Goal: Task Accomplishment & Management: Use online tool/utility

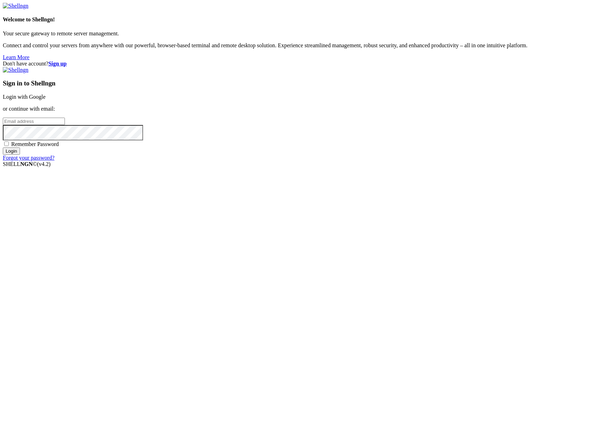
click at [65, 125] on input "email" at bounding box center [34, 121] width 62 height 7
type input "[PERSON_NAME][EMAIL_ADDRESS][DOMAIN_NAME]"
click at [3, 148] on input "Login" at bounding box center [11, 151] width 17 height 7
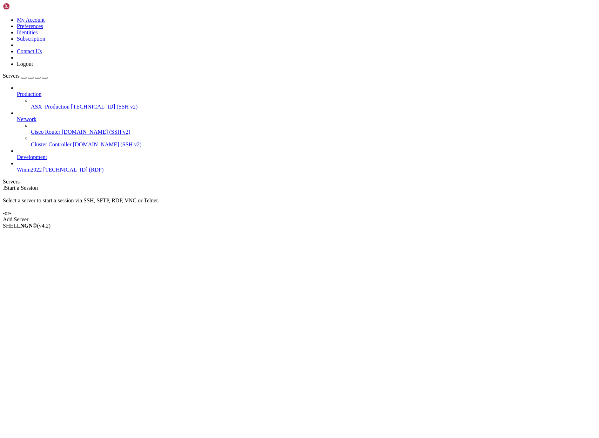
click at [52, 104] on span "ASX_Production" at bounding box center [50, 107] width 39 height 6
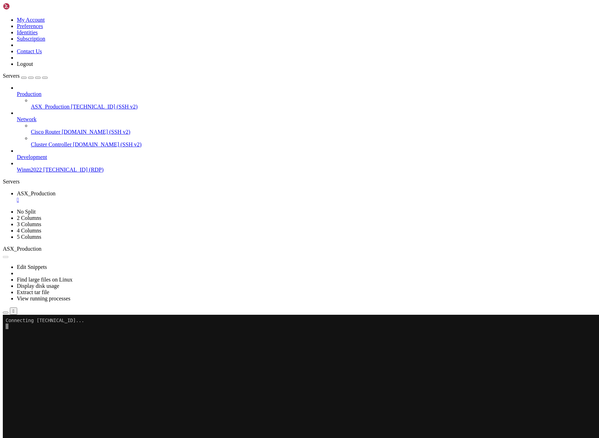
click at [6, 313] on icon "button" at bounding box center [6, 313] width 0 height 0
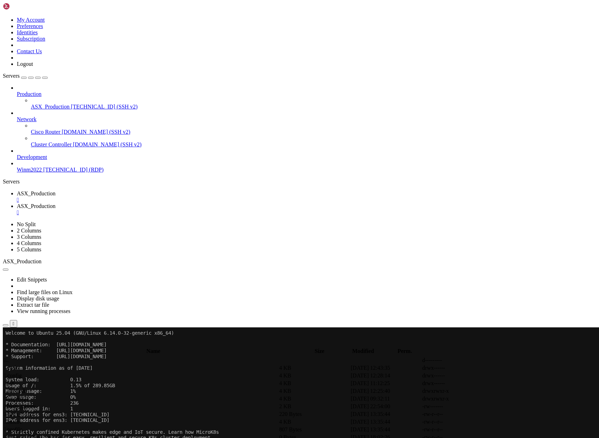
click at [29, 396] on span " ProjectQT" at bounding box center [17, 399] width 26 height 6
type input "/home/ubuntu/ProjectQT"
click at [55, 191] on span "ASX_Production" at bounding box center [36, 194] width 39 height 6
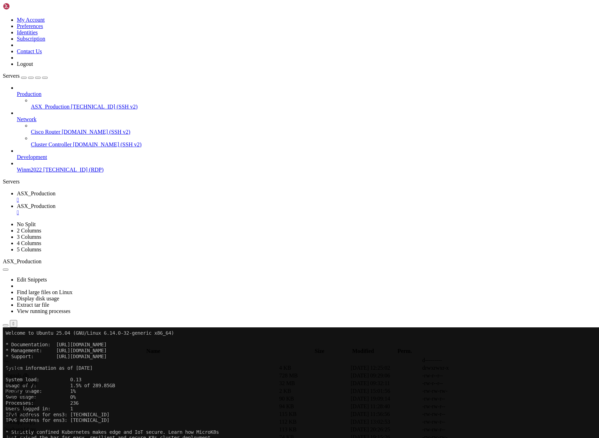
click at [55, 203] on span "ASX_Production" at bounding box center [36, 206] width 39 height 6
click at [32, 388] on span " tickers.json" at bounding box center [18, 391] width 28 height 6
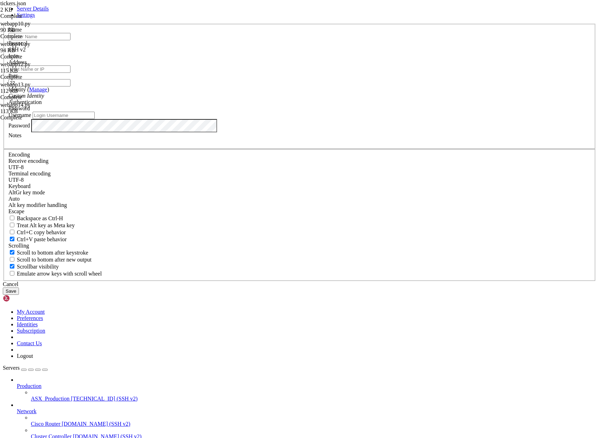
click at [70, 73] on input "Address" at bounding box center [39, 69] width 62 height 7
paste input "[TECHNICAL_ID]"
type input "[TECHNICAL_ID]"
click at [70, 40] on input "text" at bounding box center [39, 36] width 62 height 7
type input "ASX_Production 2"
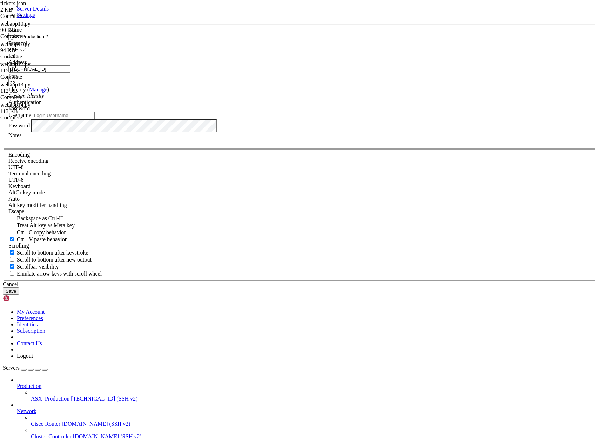
click at [95, 119] on input "Username" at bounding box center [64, 115] width 62 height 7
type input "ubuntu"
click at [184, 250] on div "Server Details Settings Name ASX_Production 2 Protocol SSH v2 Icon" at bounding box center [299, 151] width 593 height 290
click at [19, 295] on button "Save" at bounding box center [11, 291] width 16 height 7
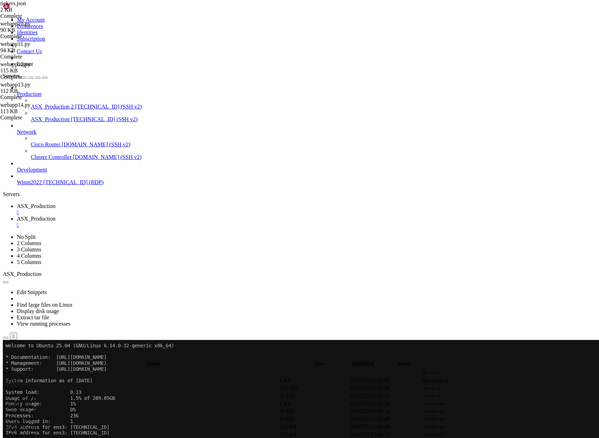
click at [75, 104] on span "[TECHNICAL_ID] (SSH v2)" at bounding box center [108, 107] width 67 height 6
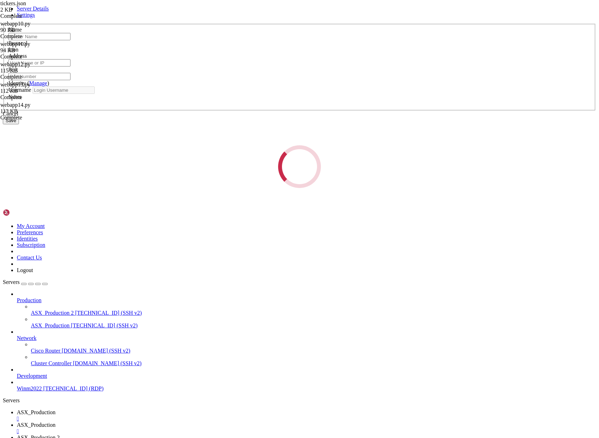
type input "ASX_Production 2"
type input "[TECHNICAL_ID]"
type input "22"
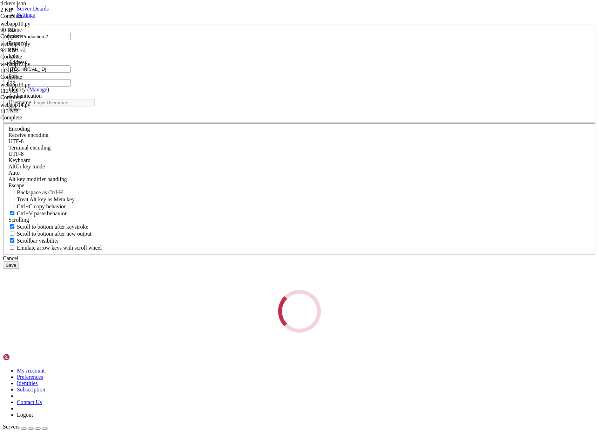
type input "ubuntu"
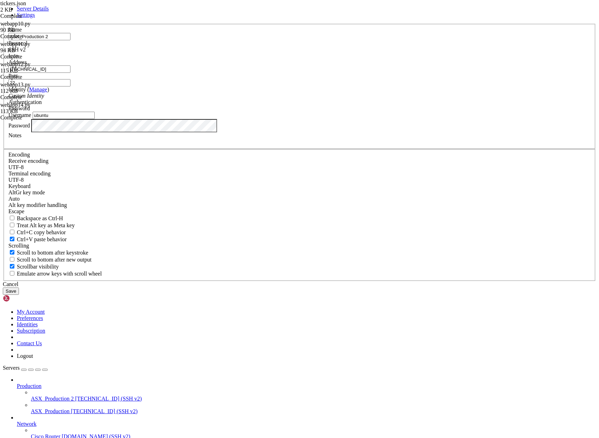
click at [175, 252] on div "Server Details Settings Name ASX_Production 2 Protocol SSH v2 Icon" at bounding box center [299, 151] width 593 height 290
click at [3, 288] on button "Save" at bounding box center [11, 291] width 16 height 7
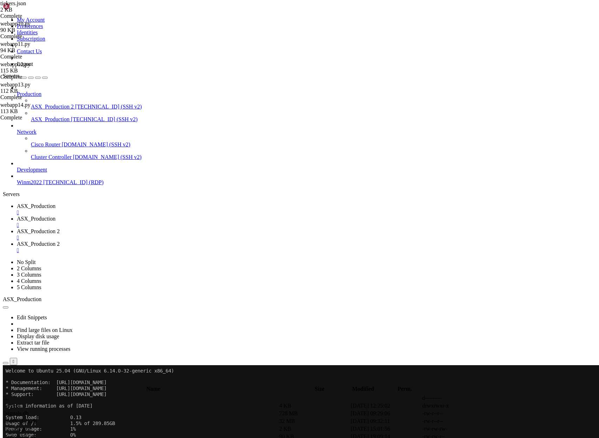
click at [60, 229] on span "ASX_Production 2" at bounding box center [38, 232] width 43 height 6
click at [60, 241] on span "ASX_Production 2" at bounding box center [38, 244] width 43 height 6
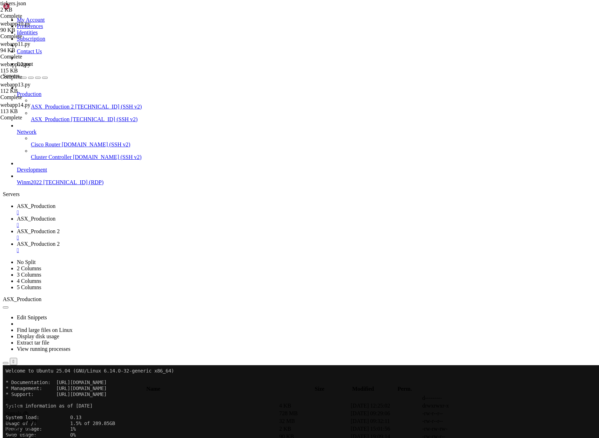
type input "/home/ubuntu/ProjectQT"
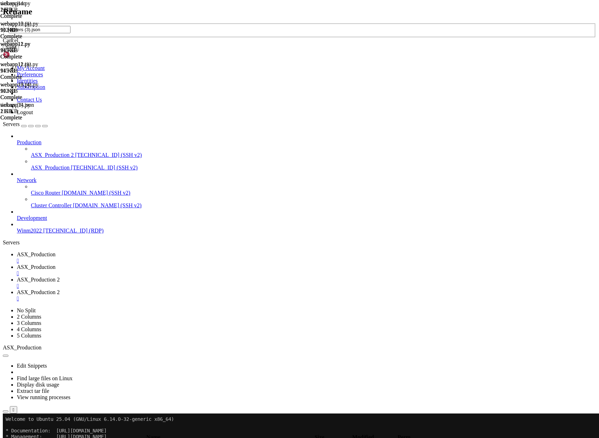
click at [70, 33] on input "tickers (3).json" at bounding box center [39, 29] width 62 height 7
type input "tickers.json"
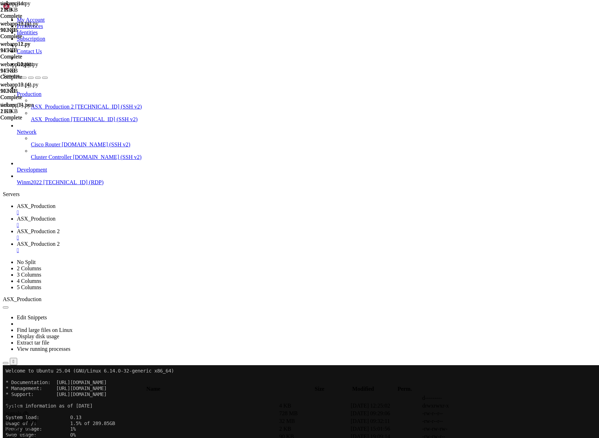
click at [60, 229] on span "ASX_Production 2" at bounding box center [38, 232] width 43 height 6
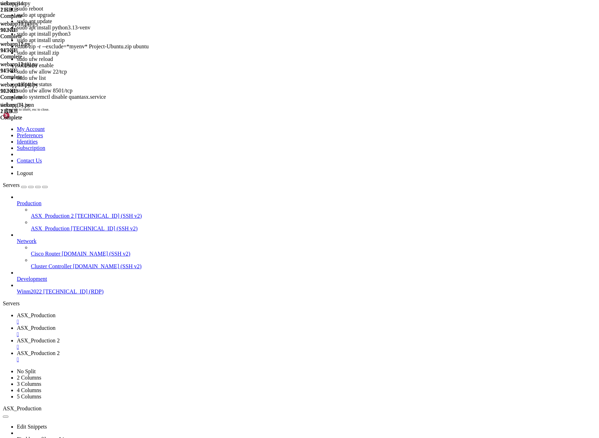
drag, startPoint x: 19, startPoint y: 1225, endPoint x: 107, endPoint y: 1225, distance: 88.3
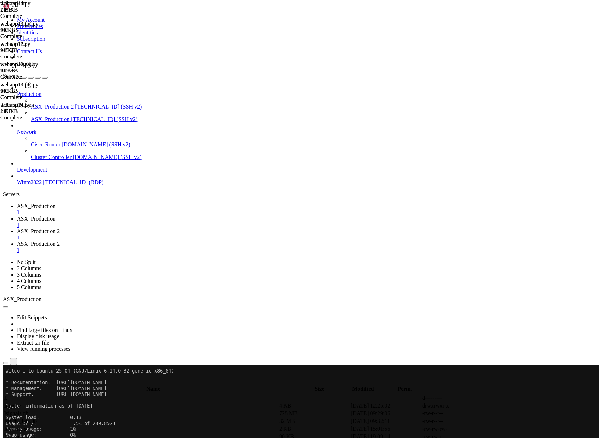
scroll to position [618, 0]
click at [41, 104] on span "ASX_Production 2" at bounding box center [52, 107] width 43 height 6
click at [40, 104] on span "ASX_Production 2" at bounding box center [52, 107] width 43 height 6
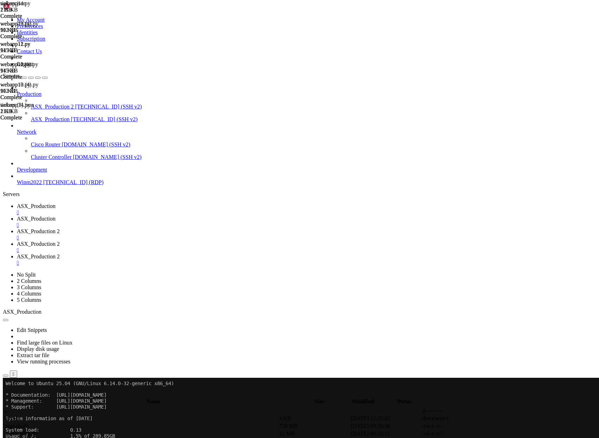
scroll to position [0, 0]
click at [60, 241] on span "ASX_Production 2" at bounding box center [38, 244] width 43 height 6
click at [335, 247] on div "" at bounding box center [306, 250] width 579 height 6
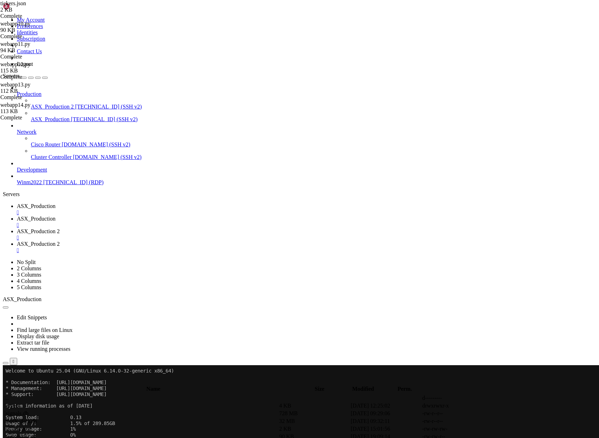
click at [60, 241] on span "ASX_Production 2" at bounding box center [38, 244] width 43 height 6
click at [60, 229] on span "ASX_Production 2" at bounding box center [38, 232] width 43 height 6
click at [60, 241] on span "ASX_Production 2" at bounding box center [38, 244] width 43 height 6
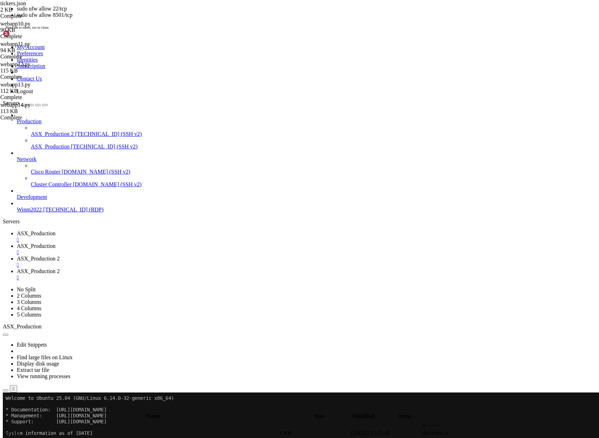
scroll to position [1667, 0]
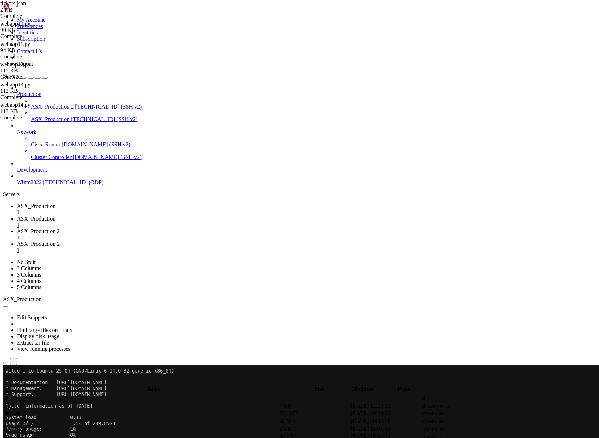
click at [60, 229] on span "ASX_Production 2" at bounding box center [38, 232] width 43 height 6
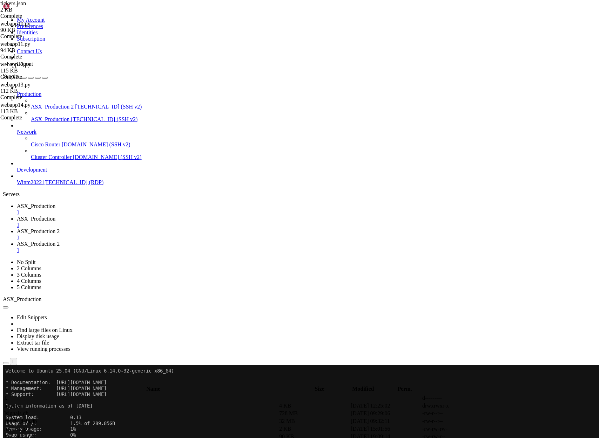
click at [60, 241] on span "ASX_Production 2" at bounding box center [38, 244] width 43 height 6
click at [60, 229] on span "ASX_Production 2" at bounding box center [38, 232] width 43 height 6
drag, startPoint x: 132, startPoint y: 1257, endPoint x: 54, endPoint y: 1255, distance: 77.5
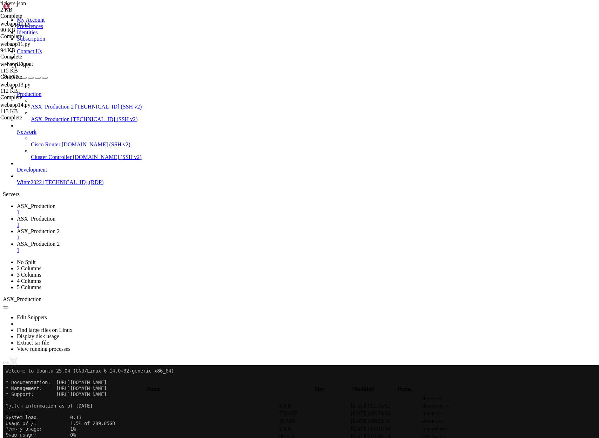
scroll to position [2029, 0]
click at [60, 241] on span "ASX_Production 2" at bounding box center [38, 244] width 43 height 6
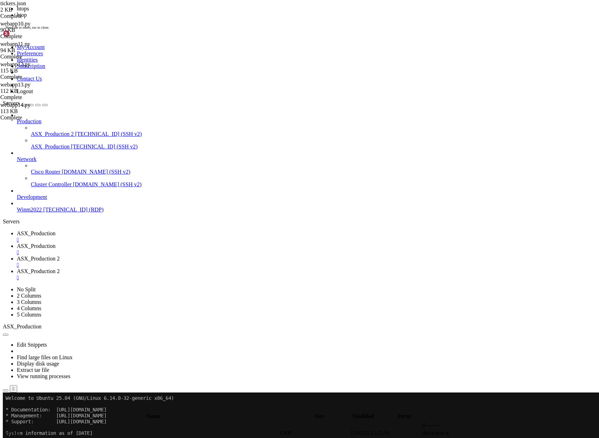
scroll to position [122, 0]
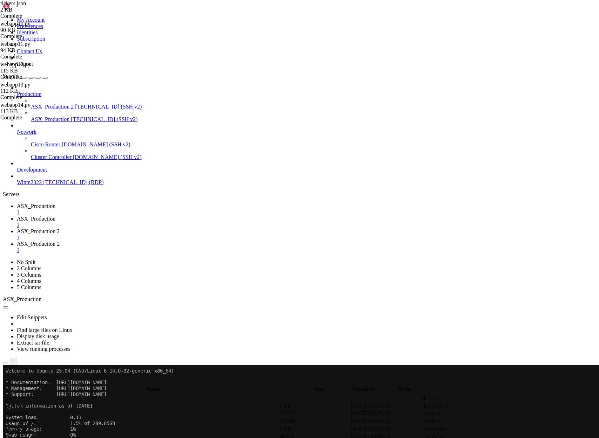
click at [60, 229] on span "ASX_Production 2" at bounding box center [38, 232] width 43 height 6
click at [60, 241] on span "ASX_Production 2" at bounding box center [38, 244] width 43 height 6
